Goal: Transaction & Acquisition: Purchase product/service

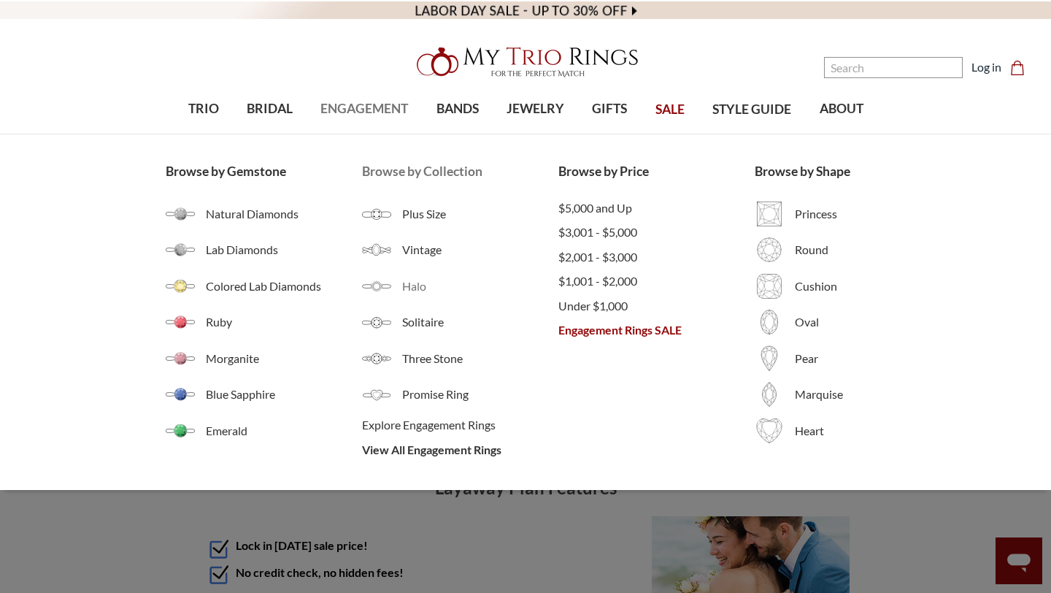
click at [396, 281] on link "Halo" at bounding box center [460, 286] width 196 height 29
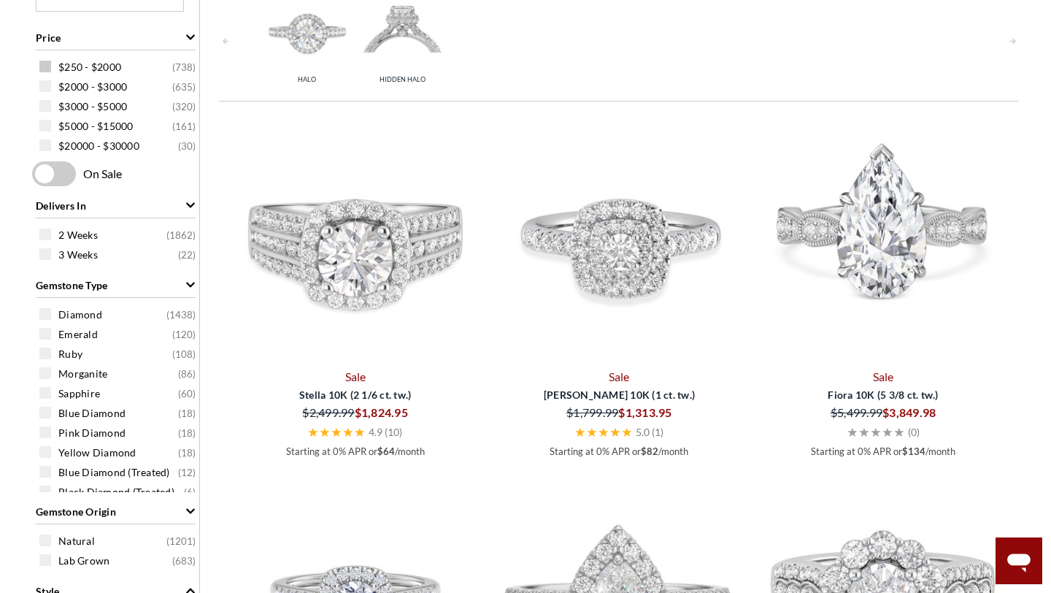
click at [45, 66] on span at bounding box center [45, 67] width 12 height 12
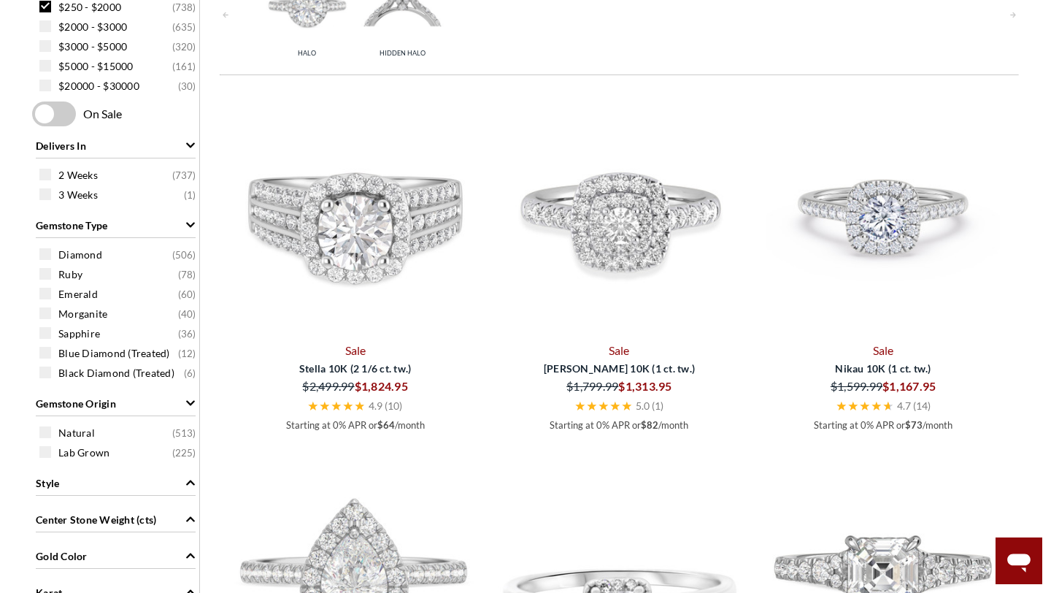
scroll to position [472, 0]
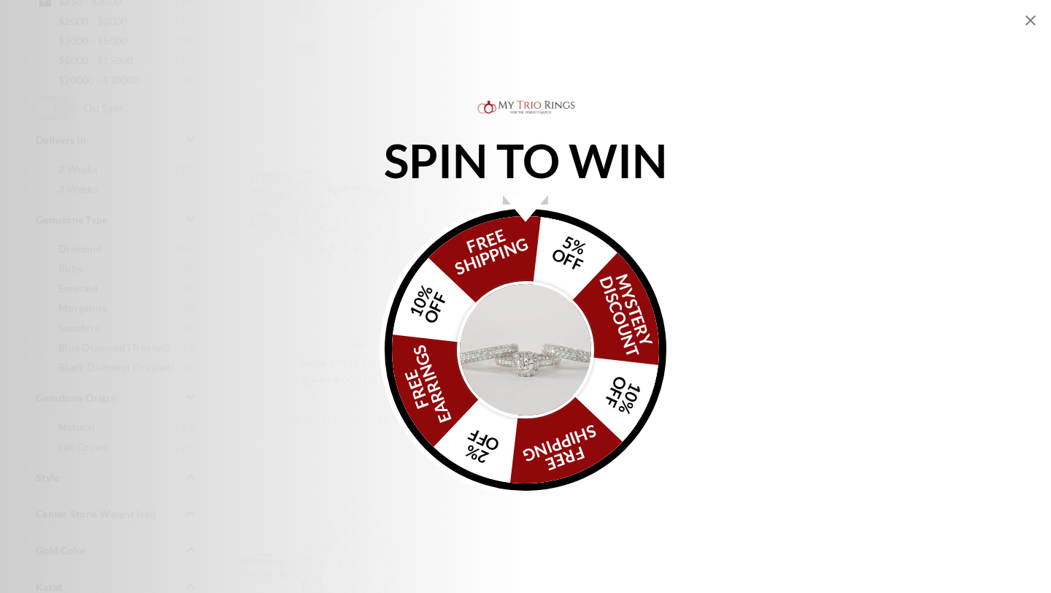
click at [534, 361] on img "Alia popup" at bounding box center [525, 349] width 137 height 137
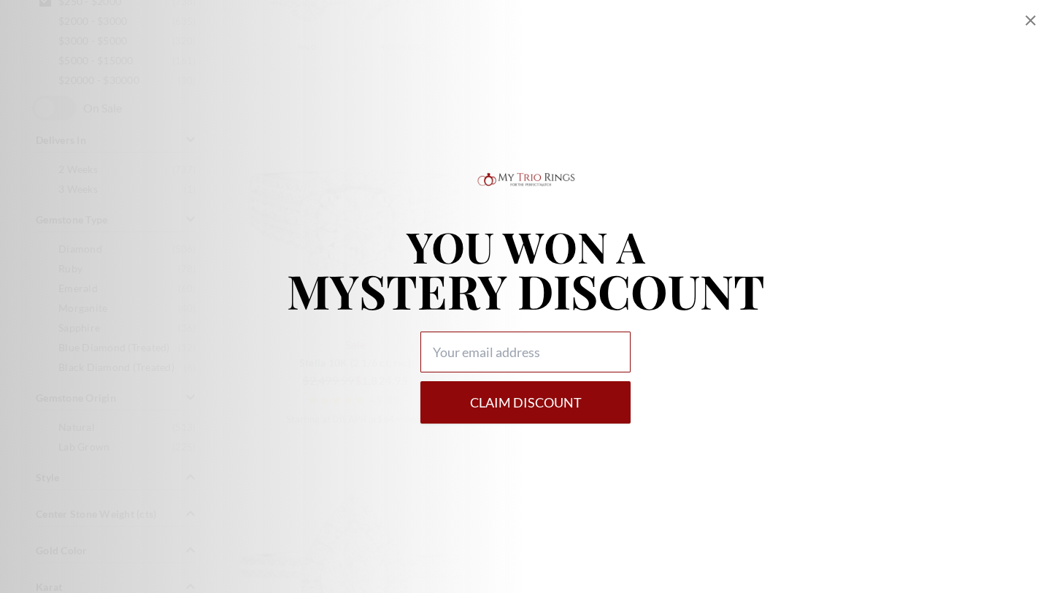
click at [534, 361] on input "Alia popup" at bounding box center [525, 351] width 210 height 41
type input "ctross5480@yahoo.com"
click at [524, 406] on button "Claim DISCOUNT" at bounding box center [525, 402] width 210 height 42
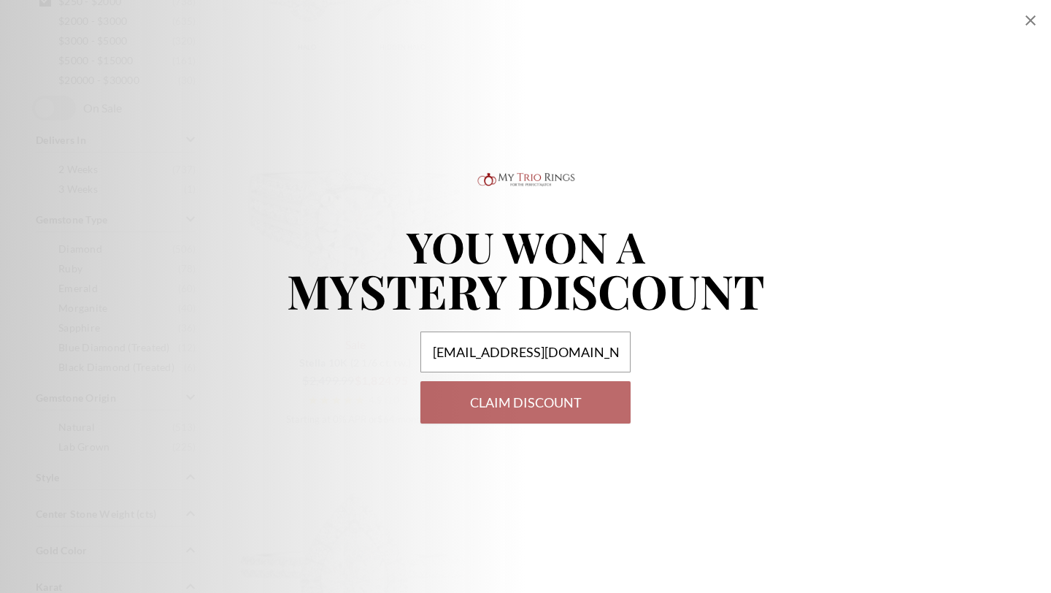
select select "US"
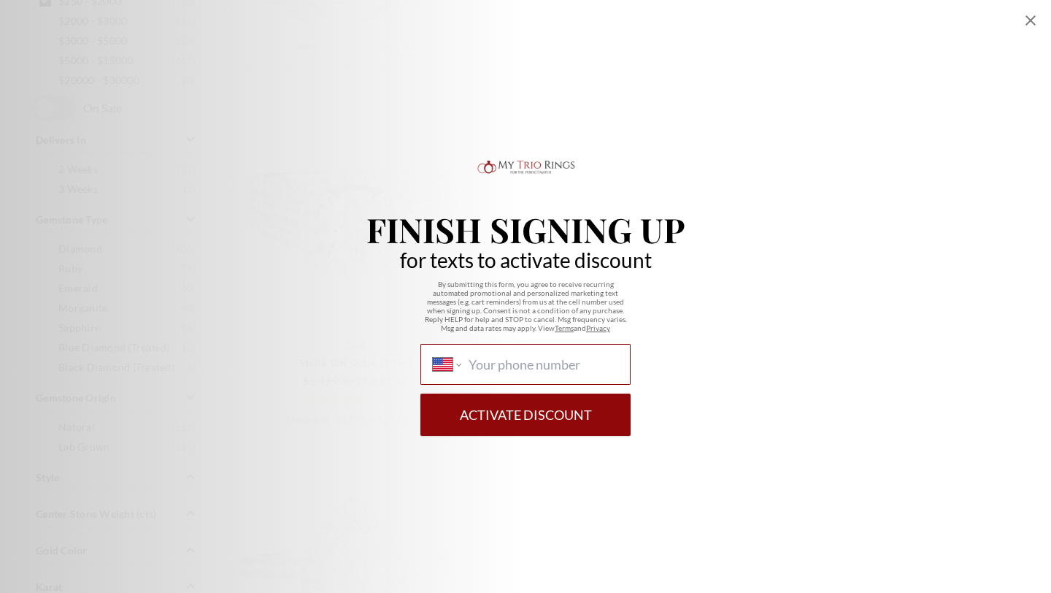
click at [539, 361] on input "International Afghanistan Åland Islands Albania Algeria American Samoa Andorra …" at bounding box center [544, 364] width 150 height 16
type input "1 (602) 369-8264"
click at [552, 415] on button "Activate Discount" at bounding box center [525, 414] width 210 height 42
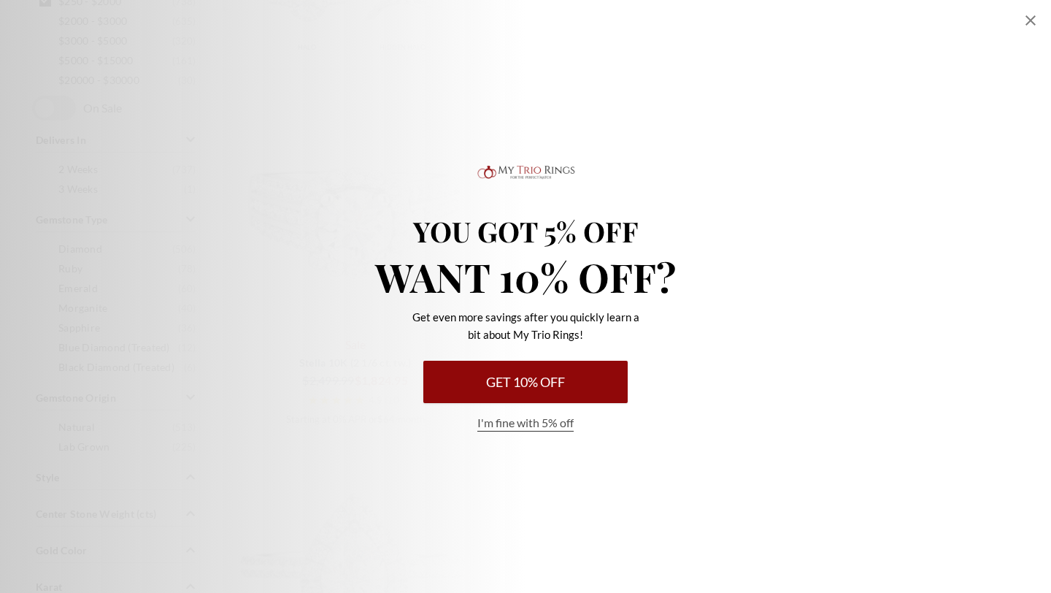
click at [541, 369] on button "Get 10% Off" at bounding box center [525, 382] width 204 height 42
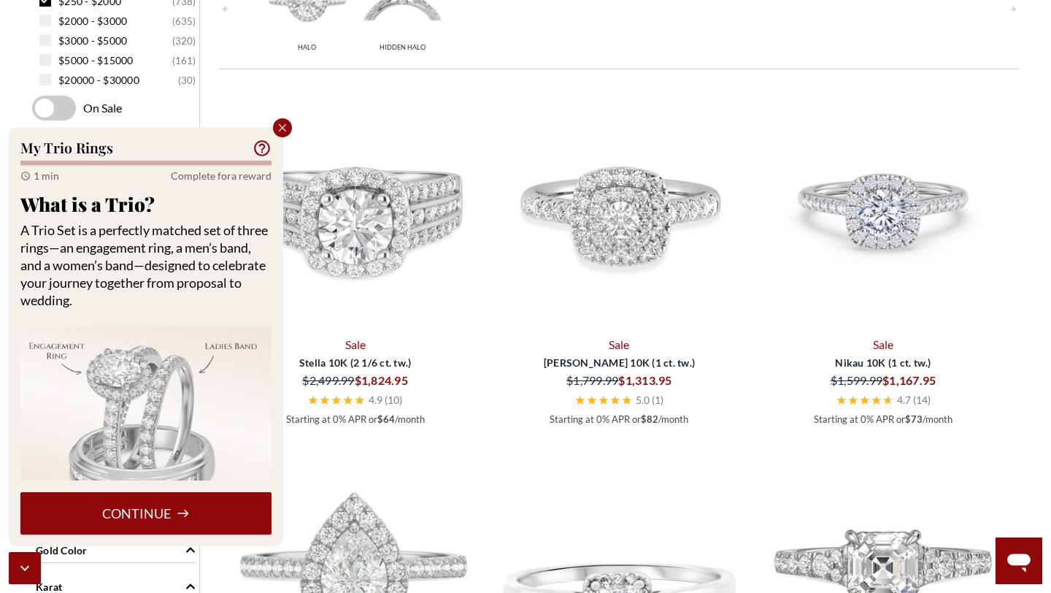
click at [183, 504] on button "Continue" at bounding box center [145, 513] width 251 height 42
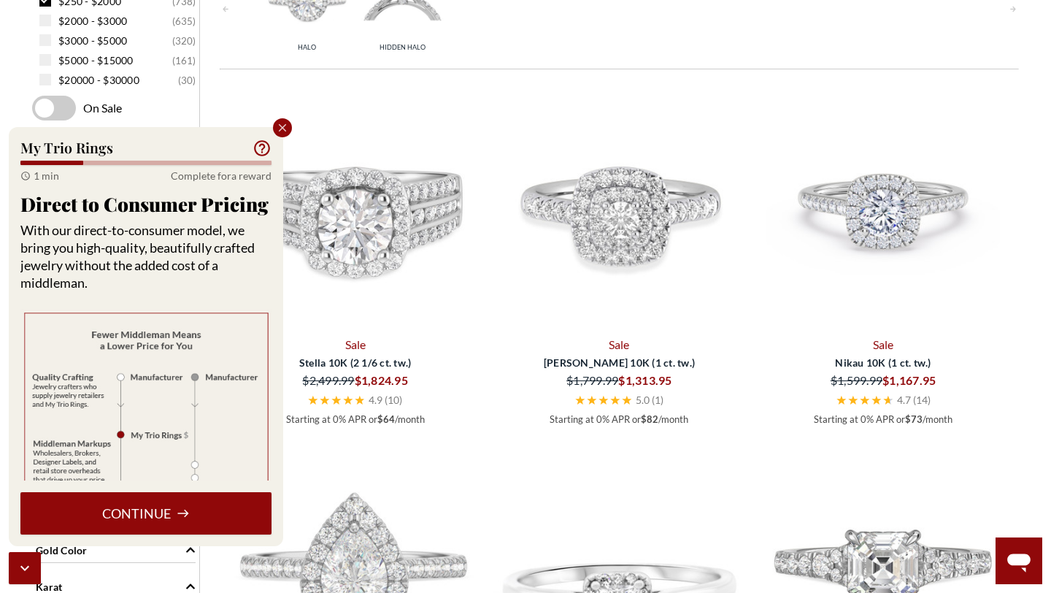
click at [177, 519] on icon at bounding box center [183, 513] width 13 height 13
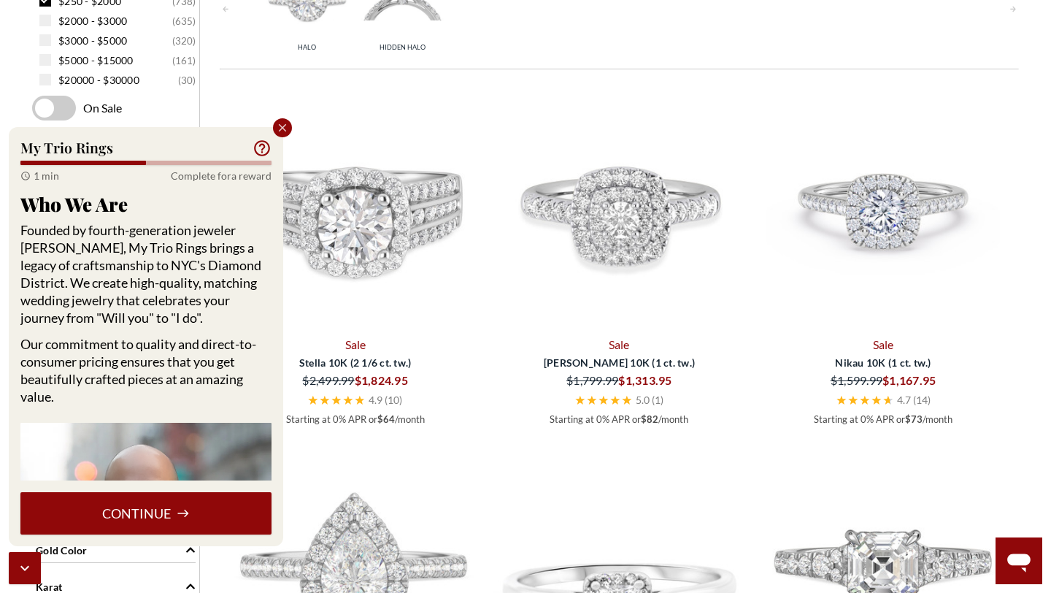
click at [177, 519] on icon at bounding box center [183, 513] width 13 height 13
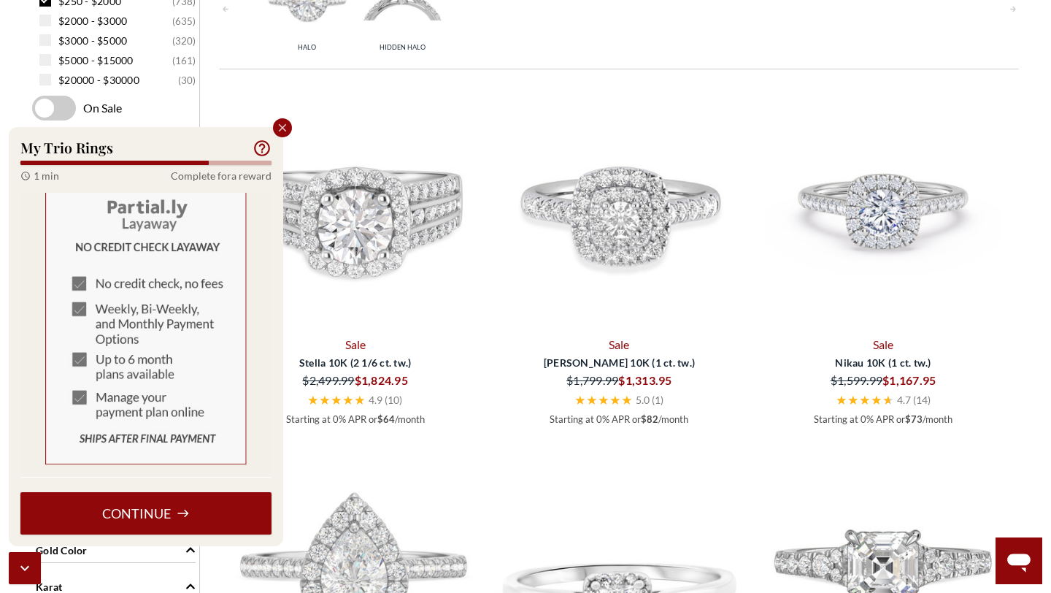
scroll to position [864, 0]
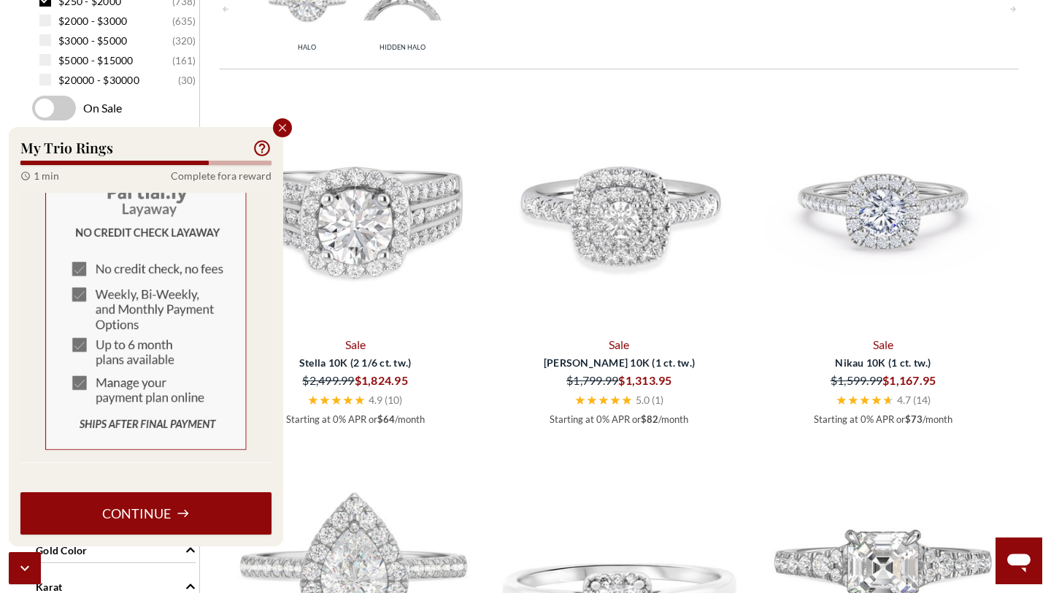
click at [171, 505] on button "Continue" at bounding box center [145, 513] width 251 height 42
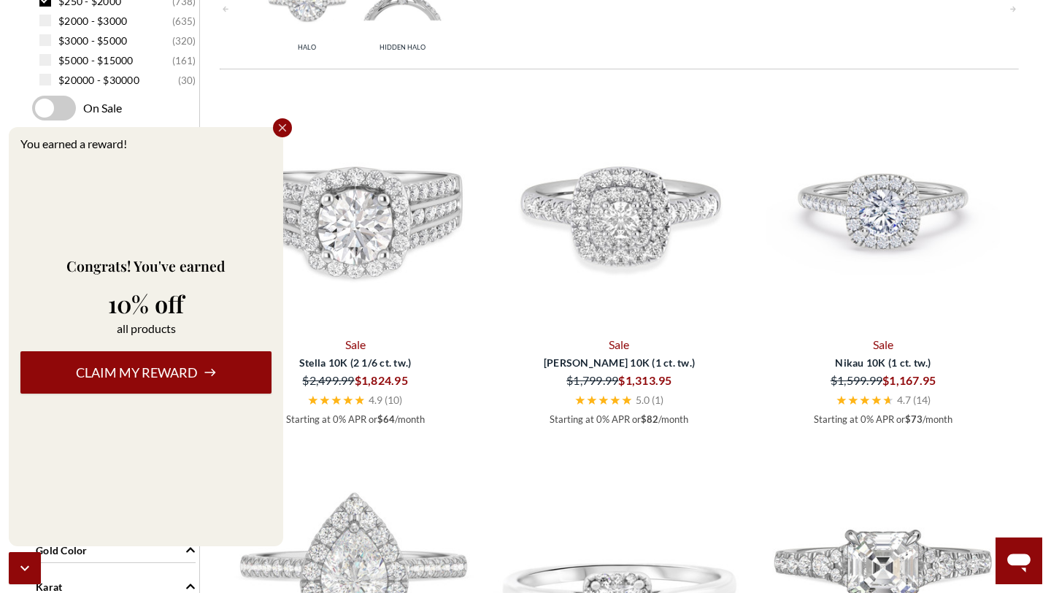
click at [164, 373] on button "Claim my reward" at bounding box center [145, 372] width 251 height 42
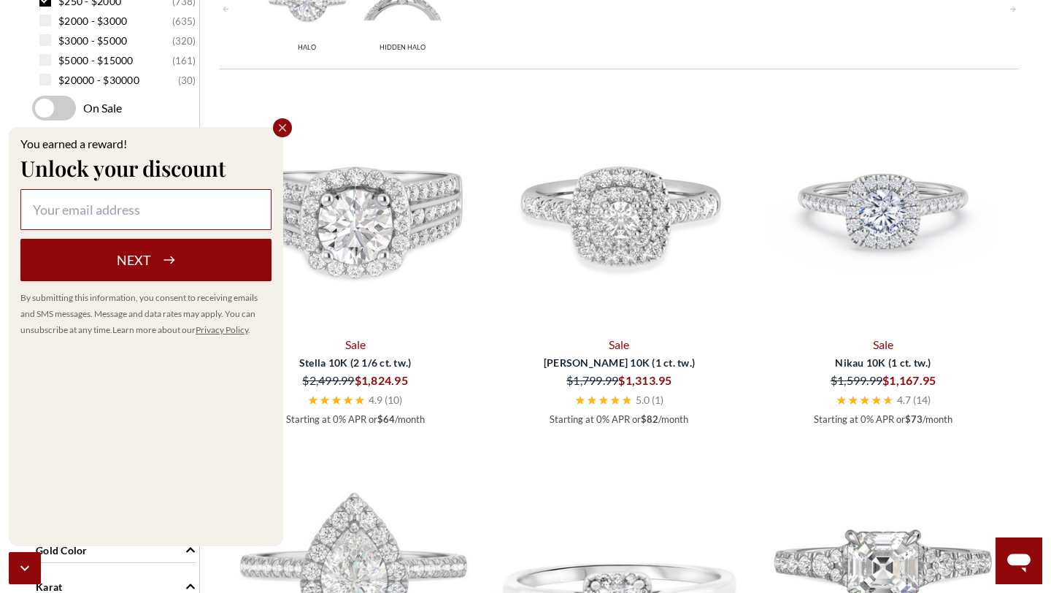
click at [207, 199] on input at bounding box center [145, 209] width 251 height 41
type input "ctross5480@yahoo.com"
click at [208, 258] on button "Next" at bounding box center [145, 260] width 251 height 42
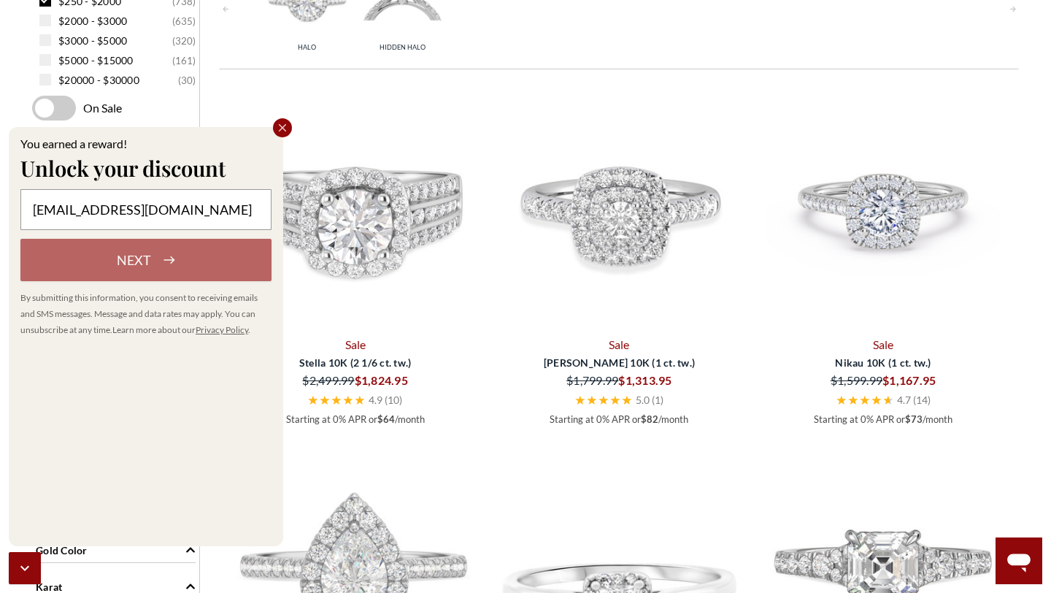
select select "US"
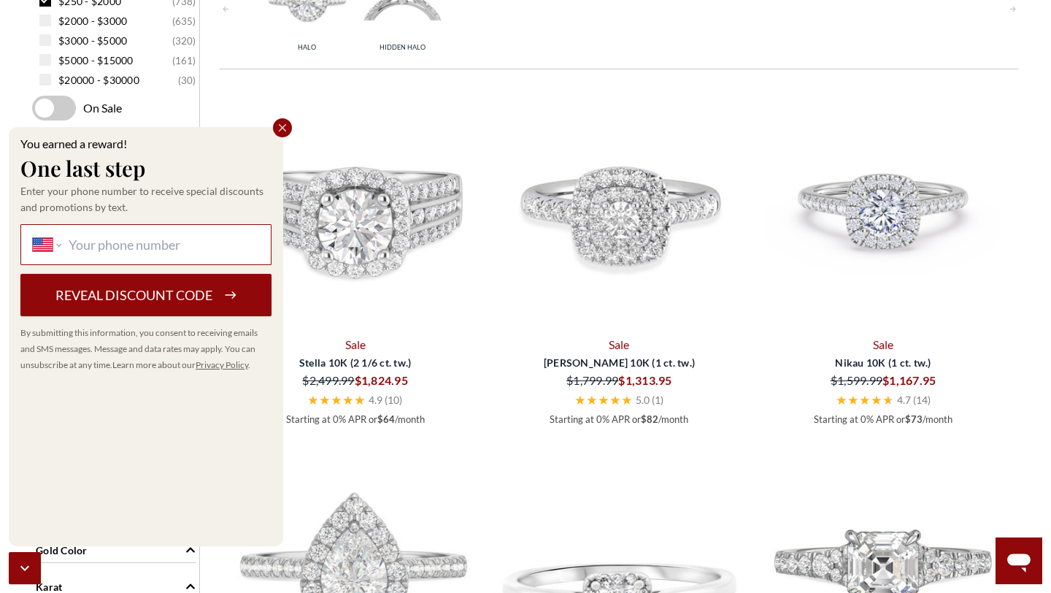
click at [196, 239] on input "International Afghanistan Åland Islands Albania Algeria American Samoa Andorra …" at bounding box center [164, 245] width 191 height 16
type input "1 (602) 369-8264"
click at [203, 293] on button "Reveal discount code" at bounding box center [145, 295] width 251 height 42
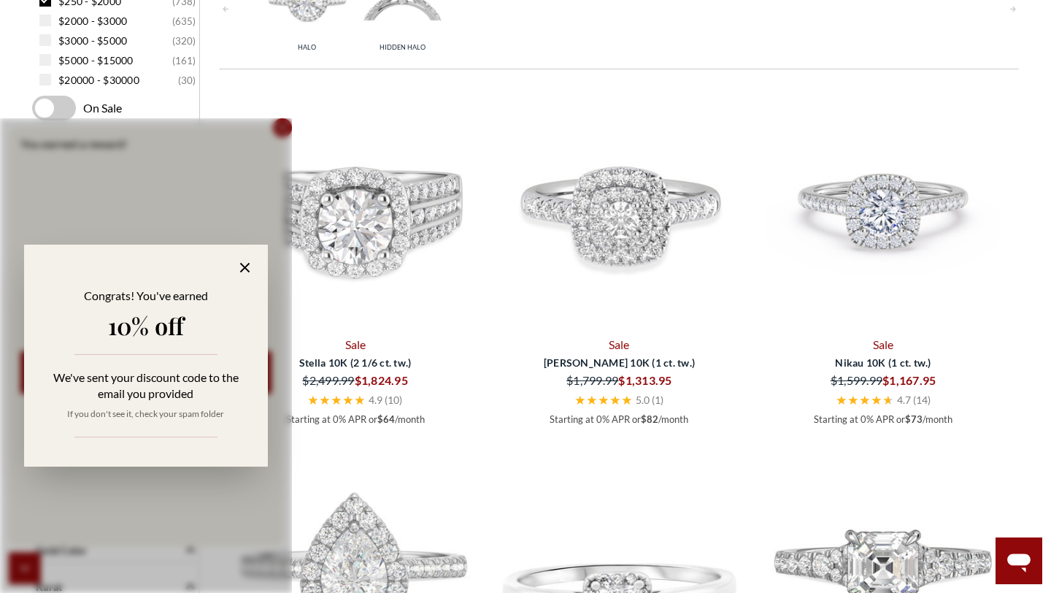
click at [253, 258] on div "Congrats! You've earned 10% off We've sent your discount code to the email you …" at bounding box center [145, 356] width 243 height 222
click at [247, 269] on icon at bounding box center [245, 267] width 17 height 17
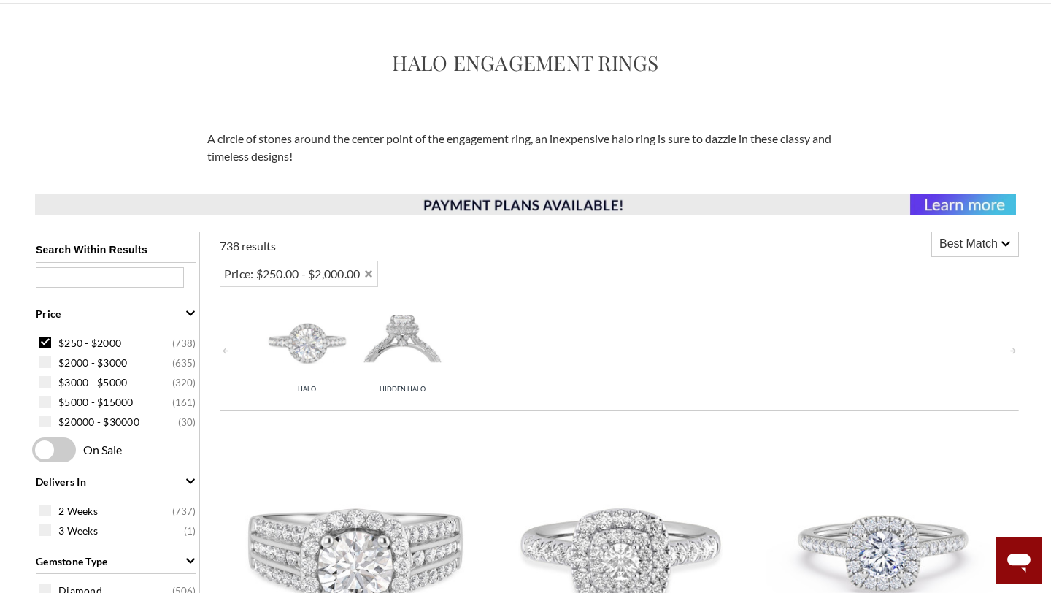
scroll to position [144, 0]
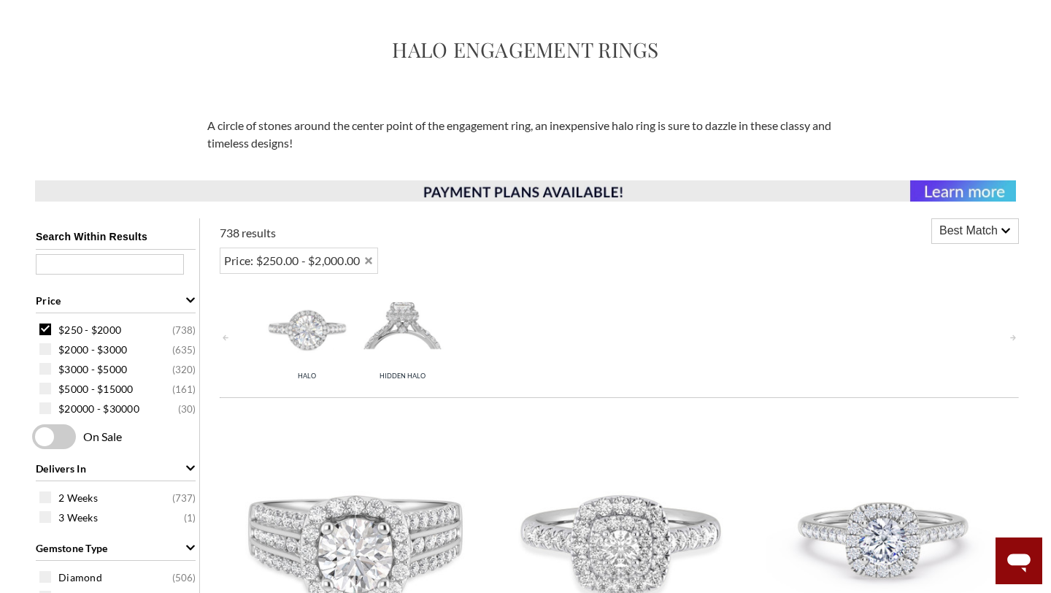
click at [298, 331] on img at bounding box center [308, 329] width 88 height 88
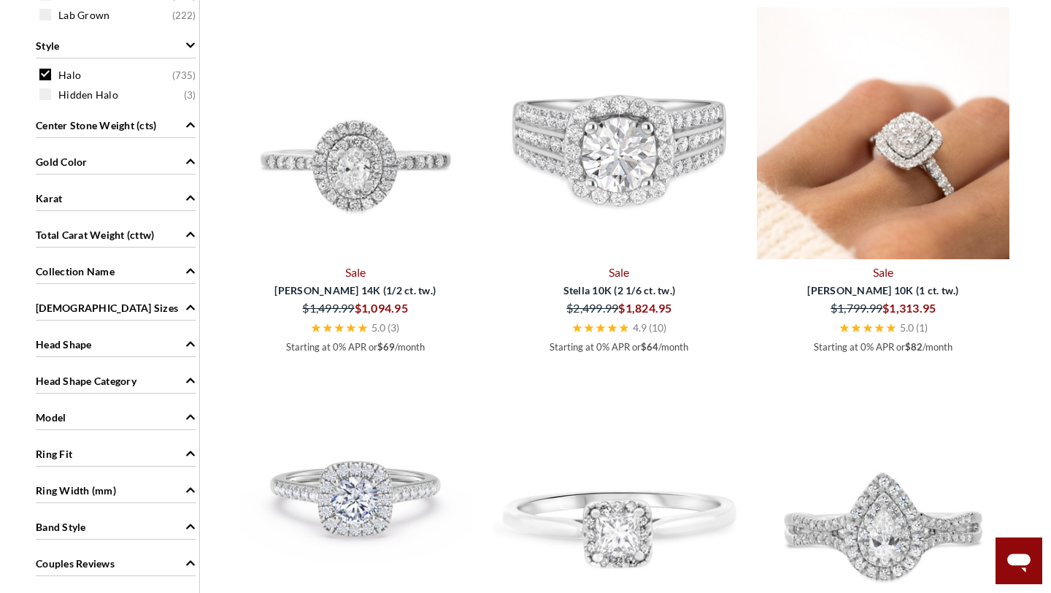
scroll to position [897, 0]
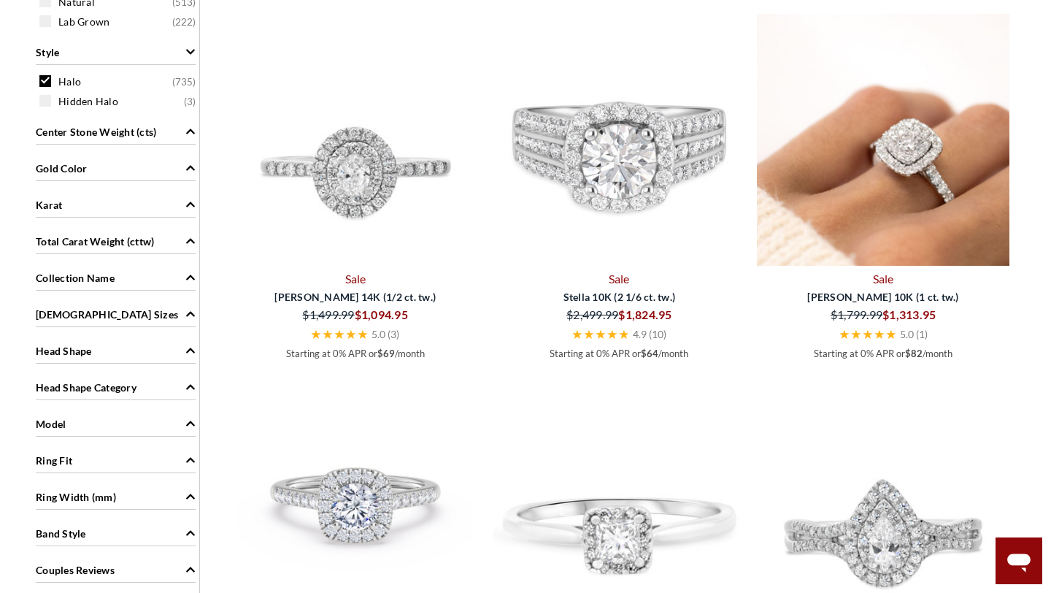
click at [918, 206] on img at bounding box center [883, 140] width 253 height 253
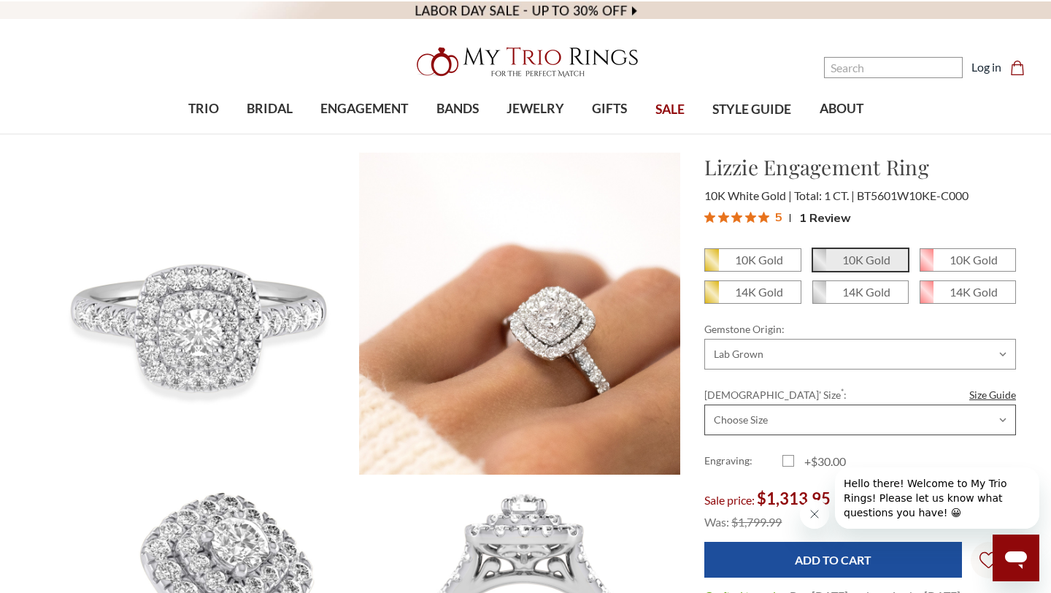
click at [956, 426] on select "Choose Size 5.00 5.25 5.50 5.75 6.00 6.25 6.50 6.75 7.00 7.25 7.50 7.75 8.00 8.…" at bounding box center [860, 419] width 312 height 31
select select "18781436"
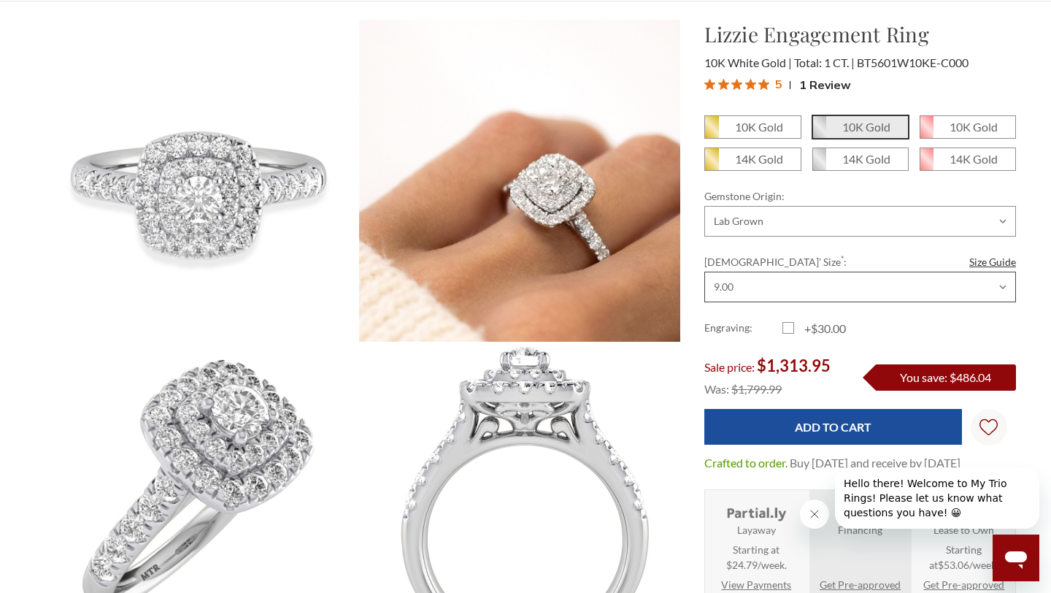
scroll to position [136, 0]
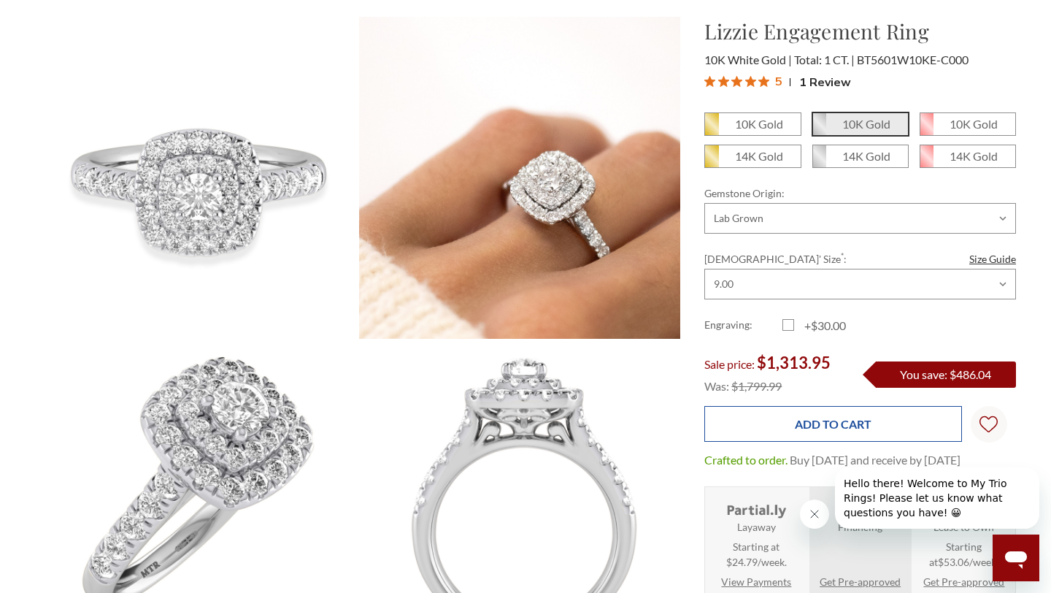
click at [754, 413] on input "Add to Cart" at bounding box center [832, 424] width 257 height 36
type input "Add to Cart"
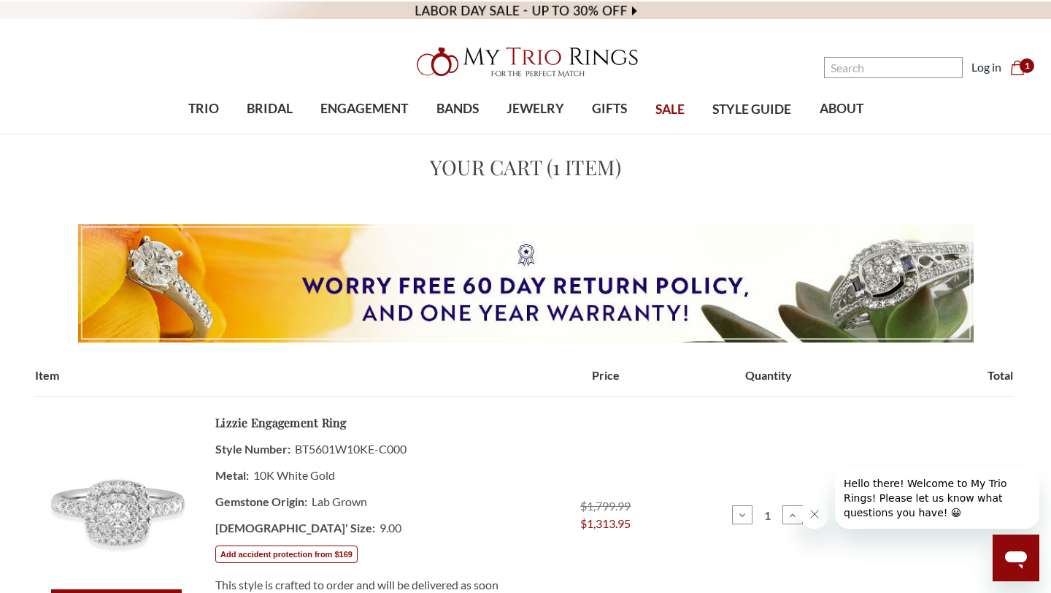
click at [1020, 72] on icon "Cart Cart" at bounding box center [1017, 68] width 15 height 15
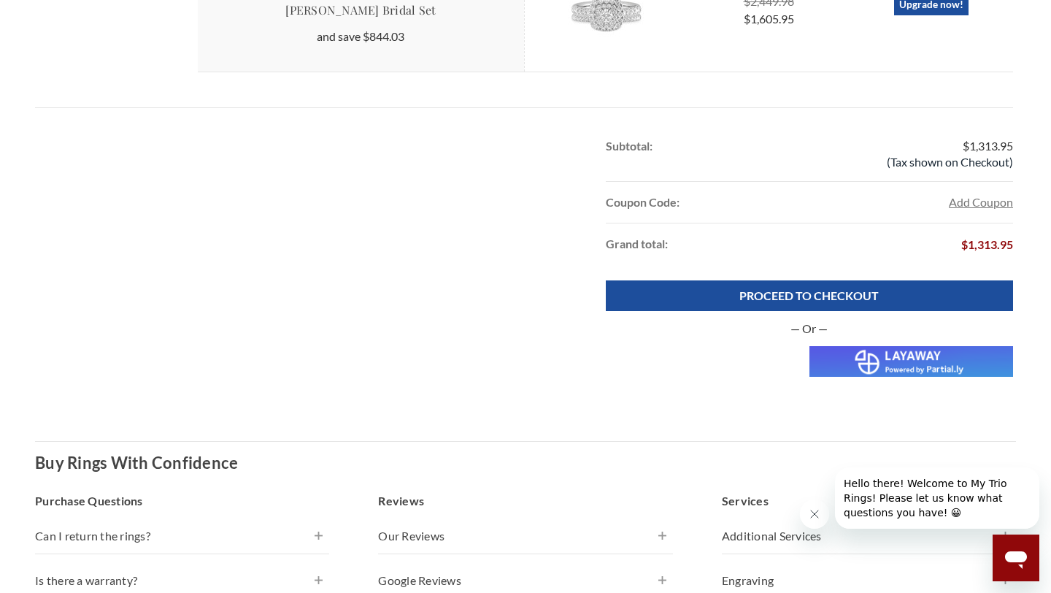
scroll to position [693, 0]
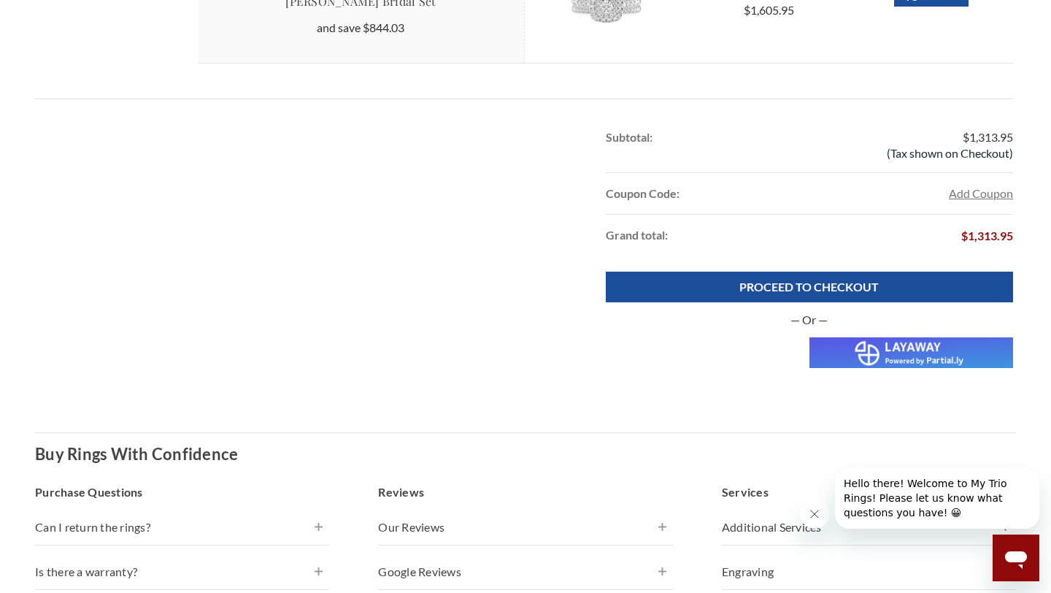
click at [911, 351] on img at bounding box center [912, 352] width 204 height 31
